Goal: Navigation & Orientation: Find specific page/section

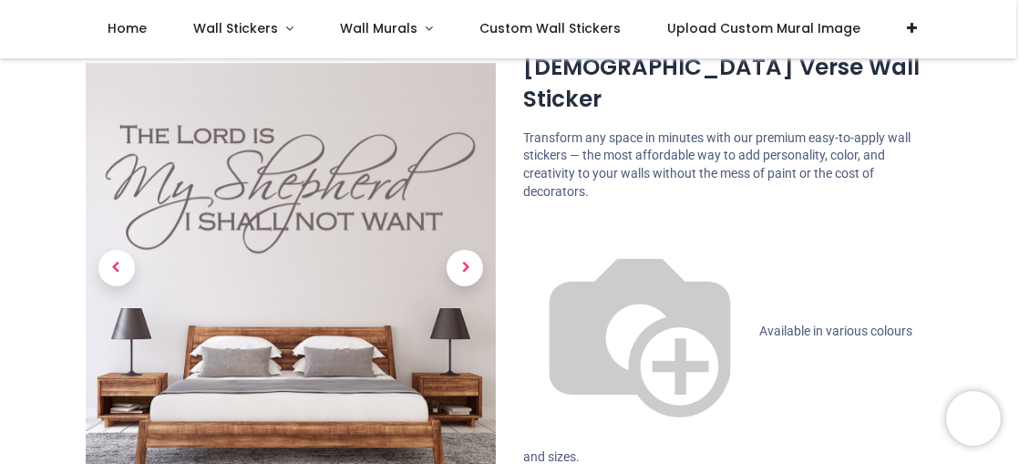
scroll to position [118, 0]
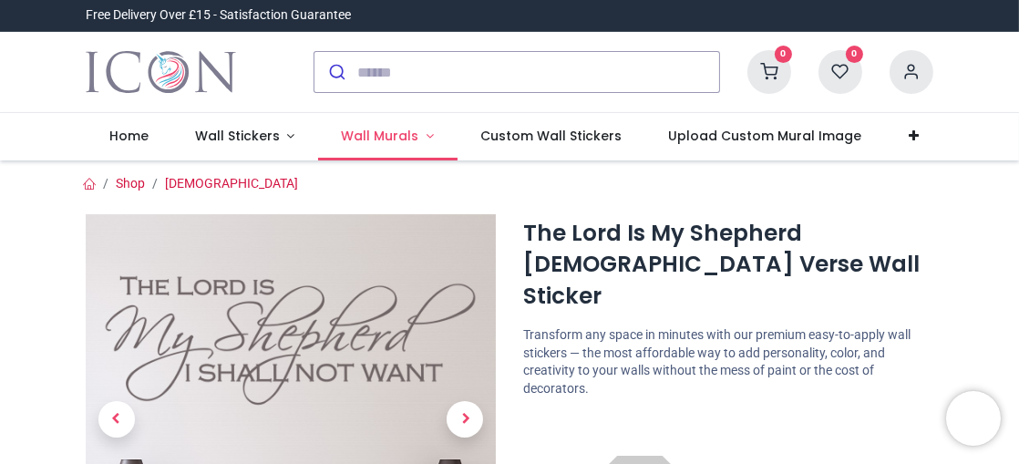
click at [367, 134] on span "Wall Murals" at bounding box center [380, 136] width 77 height 18
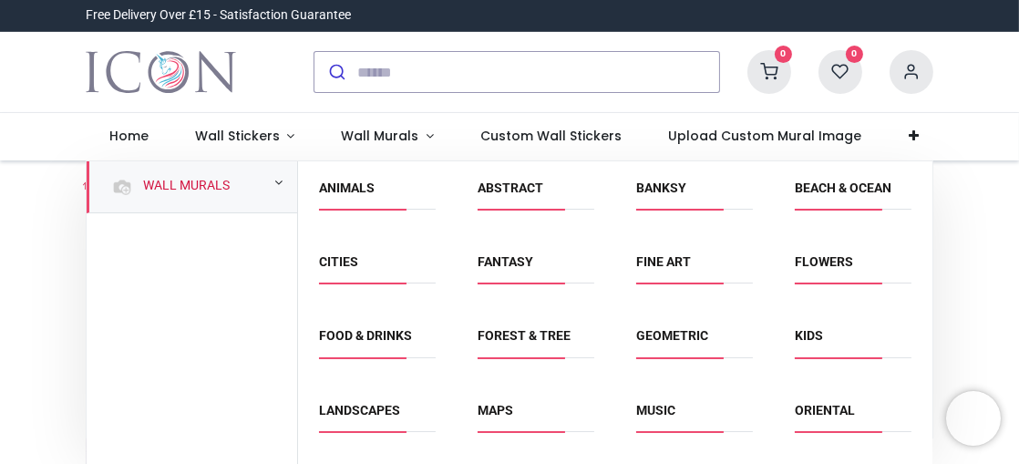
click at [216, 271] on div "Wall Murals" at bounding box center [192, 343] width 211 height 364
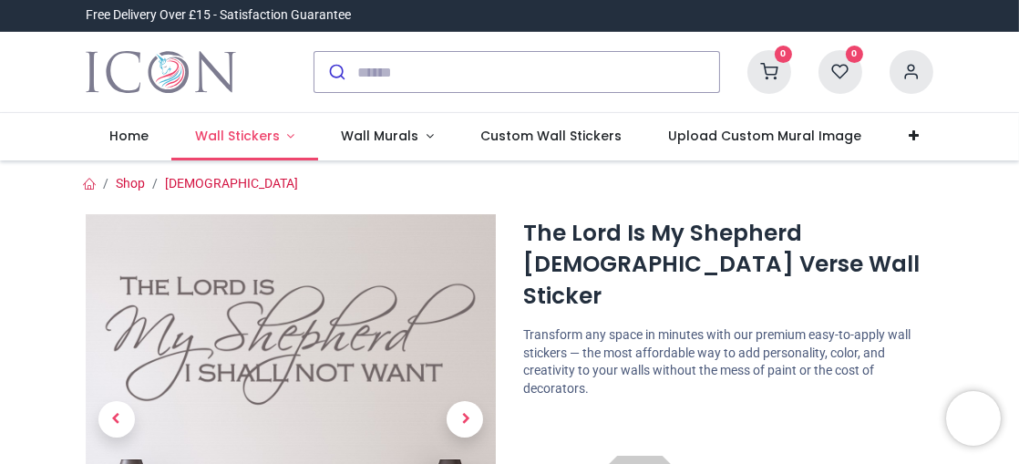
click at [234, 132] on span "Wall Stickers" at bounding box center [237, 136] width 85 height 18
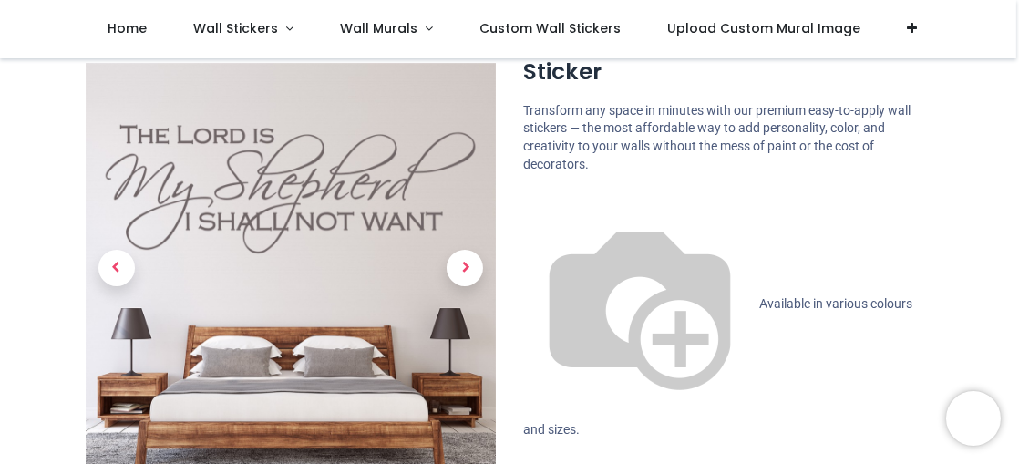
scroll to position [124, 0]
click at [237, 24] on span "Wall Stickers" at bounding box center [235, 28] width 85 height 18
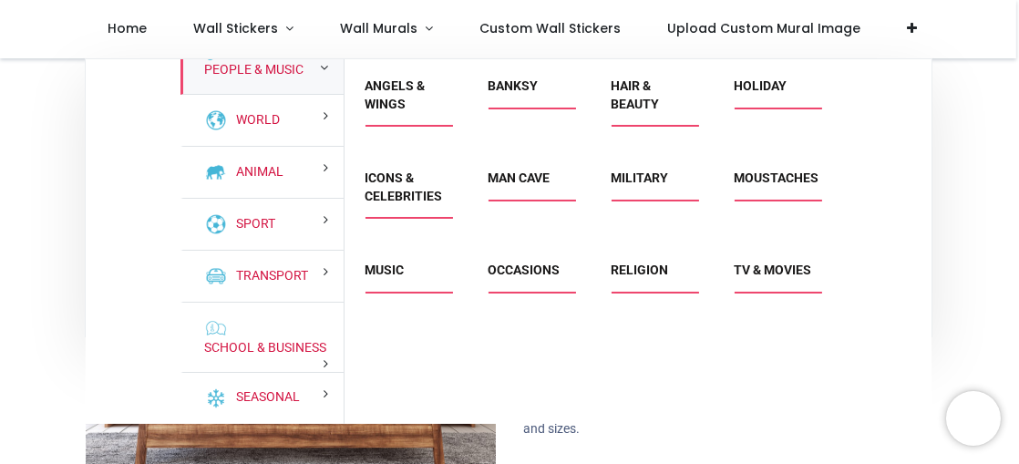
scroll to position [204, 0]
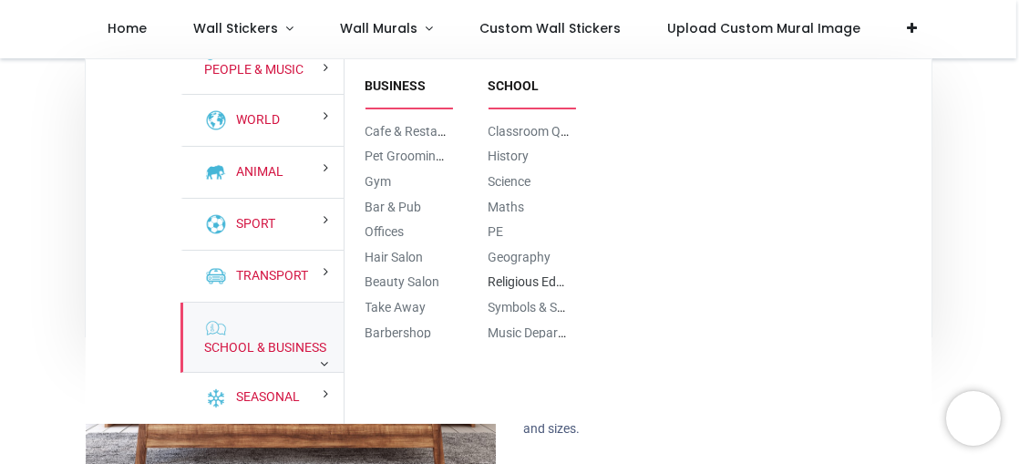
click at [509, 280] on link "Religious Education" at bounding box center [543, 281] width 111 height 15
